Goal: Information Seeking & Learning: Learn about a topic

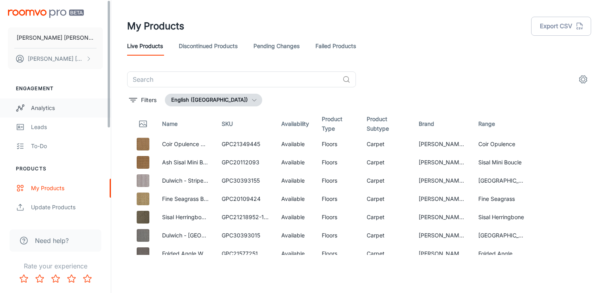
click at [64, 103] on link "Analytics" at bounding box center [55, 108] width 111 height 19
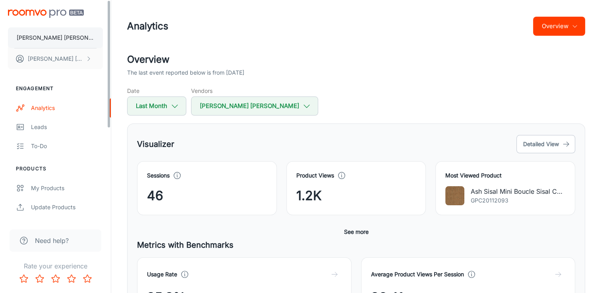
click at [56, 37] on button "[PERSON_NAME] [PERSON_NAME]" at bounding box center [55, 37] width 95 height 21
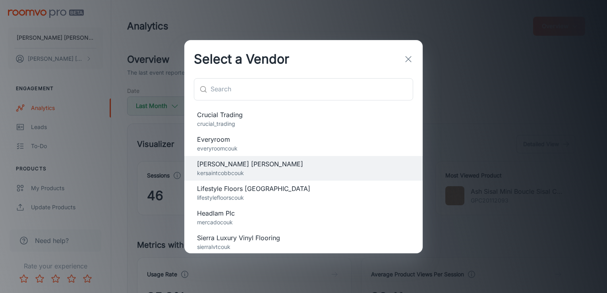
click at [234, 122] on p "crucial_trading" at bounding box center [303, 124] width 213 height 9
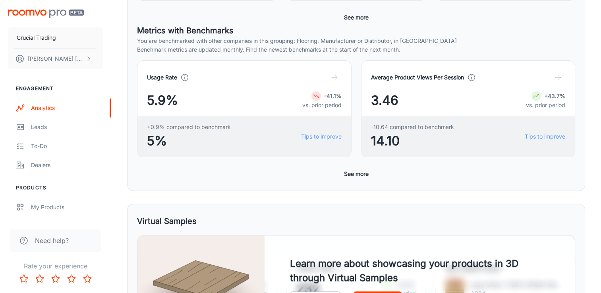
scroll to position [216, 0]
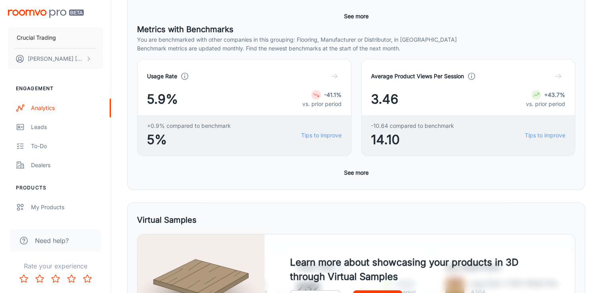
click at [359, 174] on button "See more" at bounding box center [356, 173] width 31 height 14
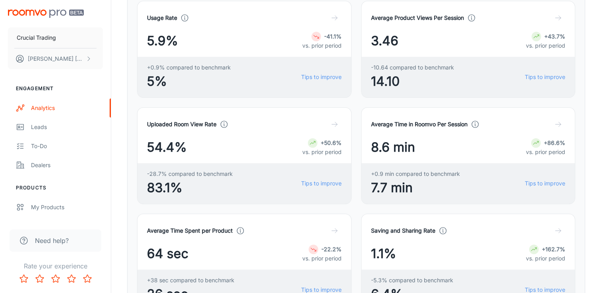
scroll to position [0, 0]
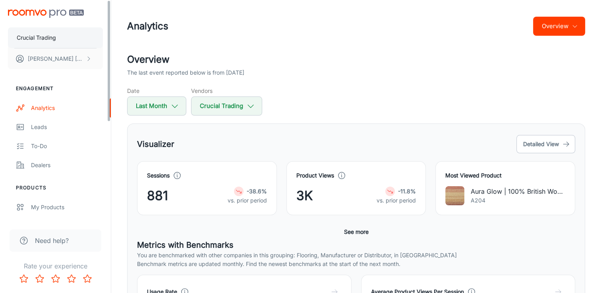
click at [56, 38] on p "Crucial Trading" at bounding box center [36, 37] width 39 height 9
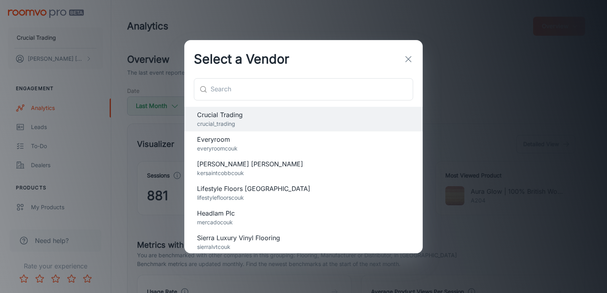
click at [240, 146] on p "everyroomcouk" at bounding box center [303, 148] width 213 height 9
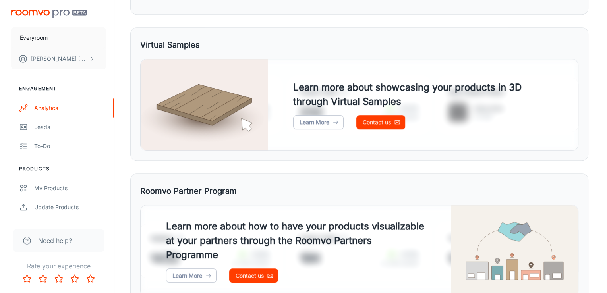
scroll to position [435, 0]
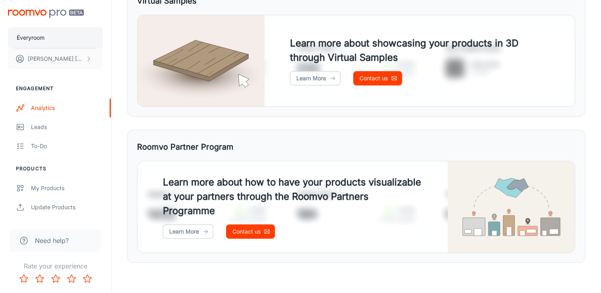
click at [52, 38] on button "Everyroom" at bounding box center [55, 37] width 95 height 21
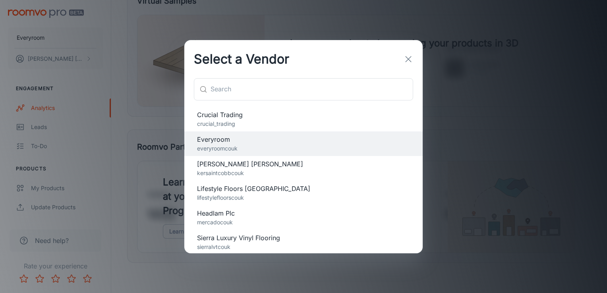
click at [246, 166] on span "[PERSON_NAME] [PERSON_NAME]" at bounding box center [303, 164] width 213 height 10
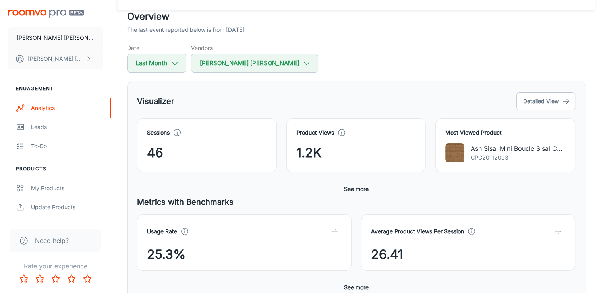
scroll to position [43, 0]
